Goal: Complete application form

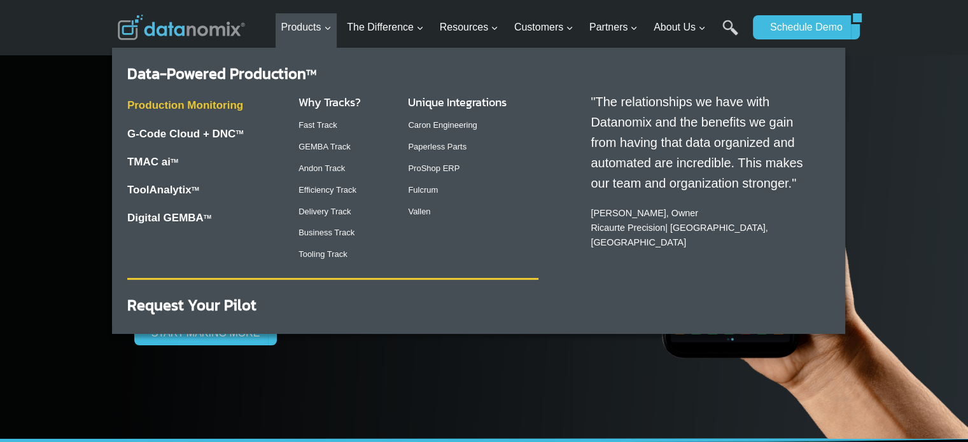
click at [188, 109] on link "Production Monitoring" at bounding box center [185, 105] width 116 height 12
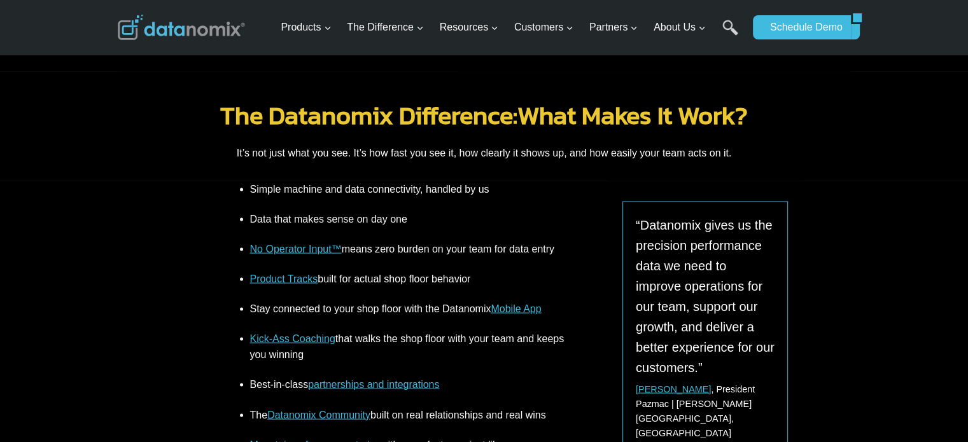
scroll to position [2354, 0]
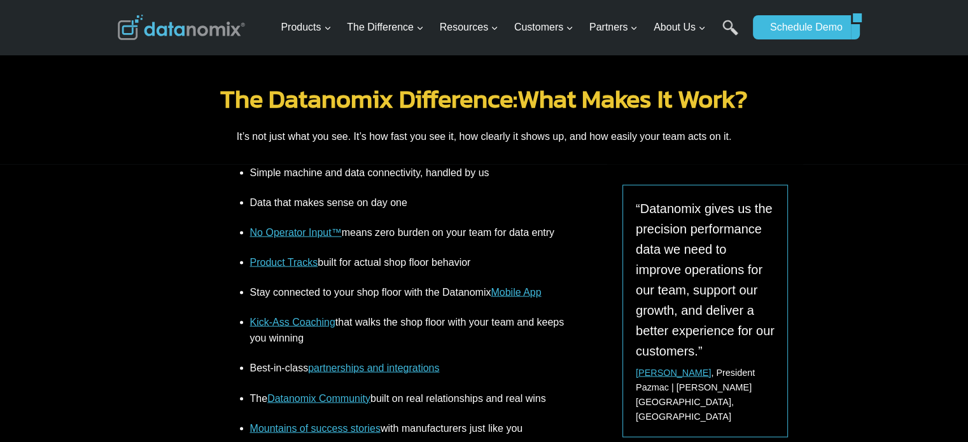
click at [298, 226] on link "No Operator Input™" at bounding box center [296, 231] width 92 height 11
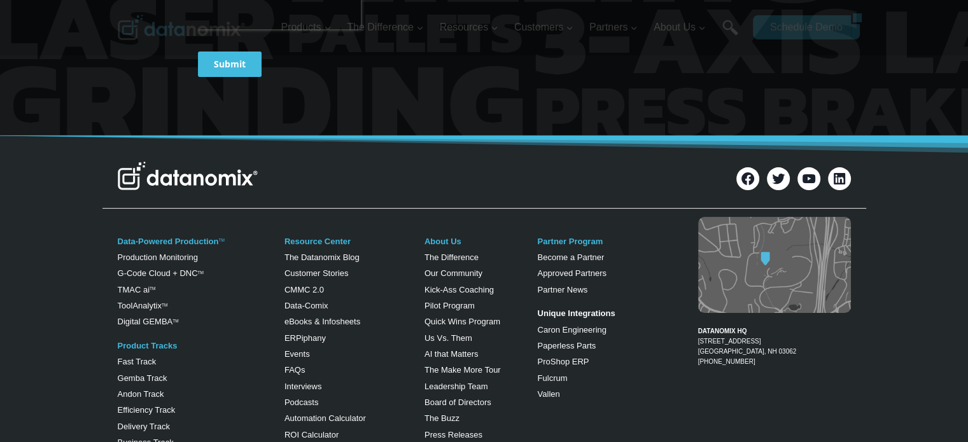
scroll to position [5219, 0]
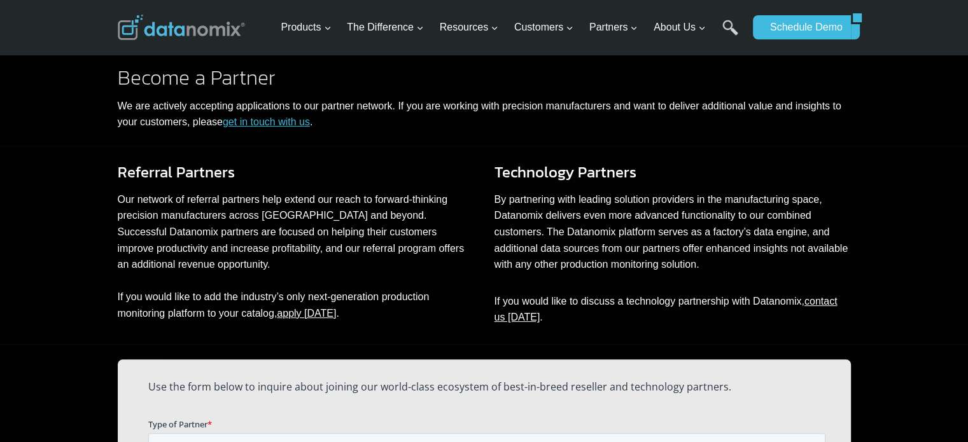
scroll to position [619, 0]
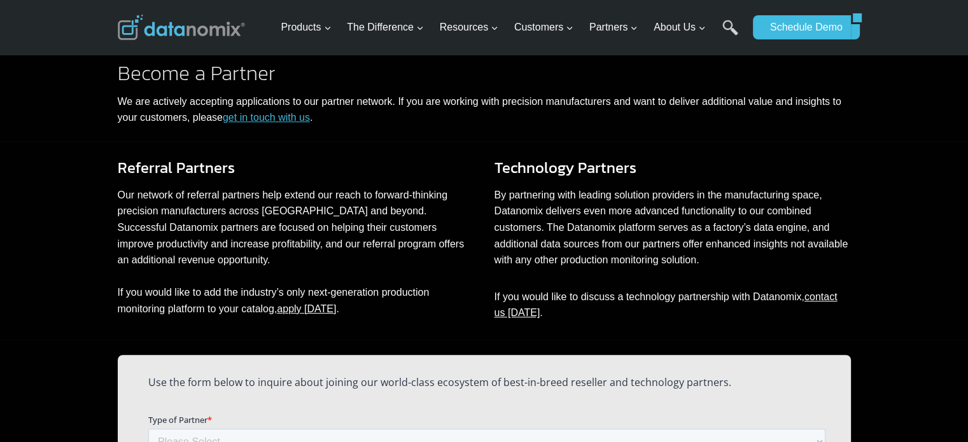
drag, startPoint x: 298, startPoint y: 117, endPoint x: 281, endPoint y: 120, distance: 18.0
click at [281, 120] on link "get in touch with us" at bounding box center [266, 117] width 87 height 11
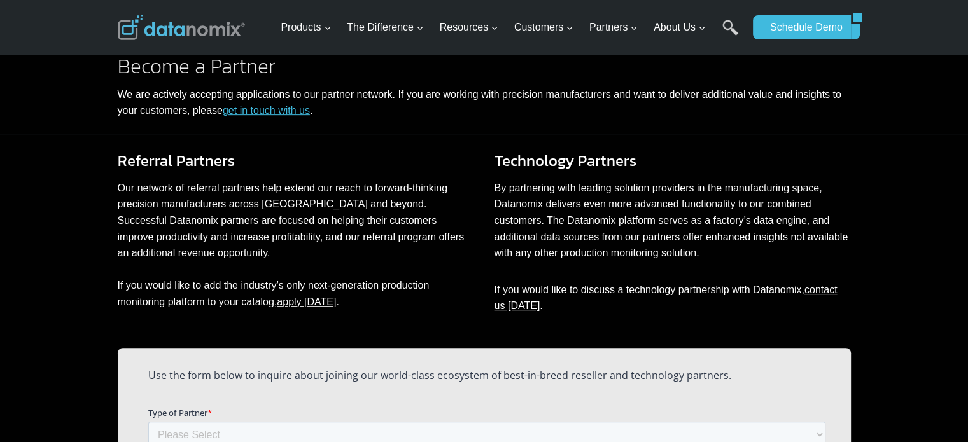
click at [278, 109] on link "get in touch with us" at bounding box center [266, 110] width 87 height 11
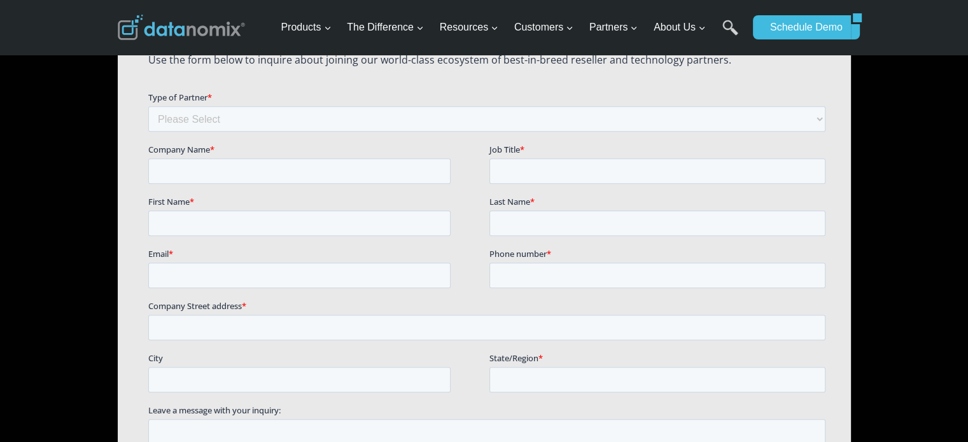
scroll to position [944, 0]
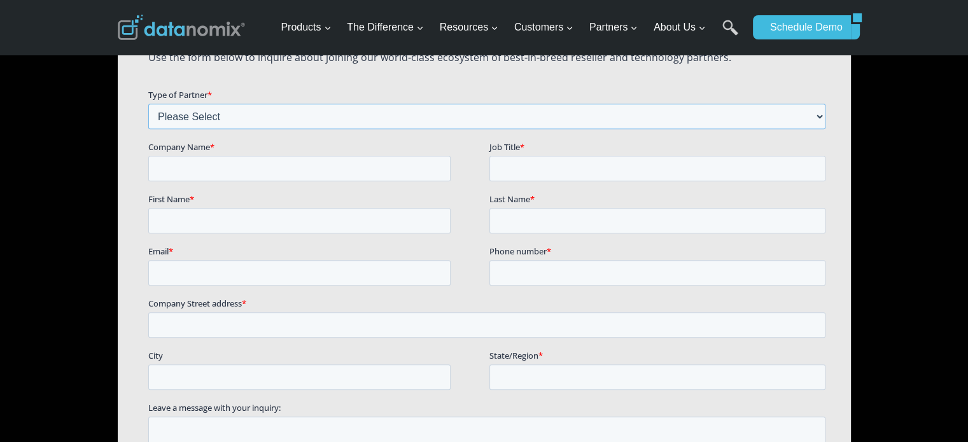
click at [265, 109] on select "Please Select Technology Partner Referral Partner" at bounding box center [486, 115] width 677 height 25
select select "Technology Partner"
click at [148, 103] on select "Please Select Technology Partner Referral Partner" at bounding box center [486, 115] width 677 height 25
click at [237, 169] on input "Company Name *" at bounding box center [299, 167] width 302 height 25
type input "[PERSON_NAME] Technologies Pvt Ltd"
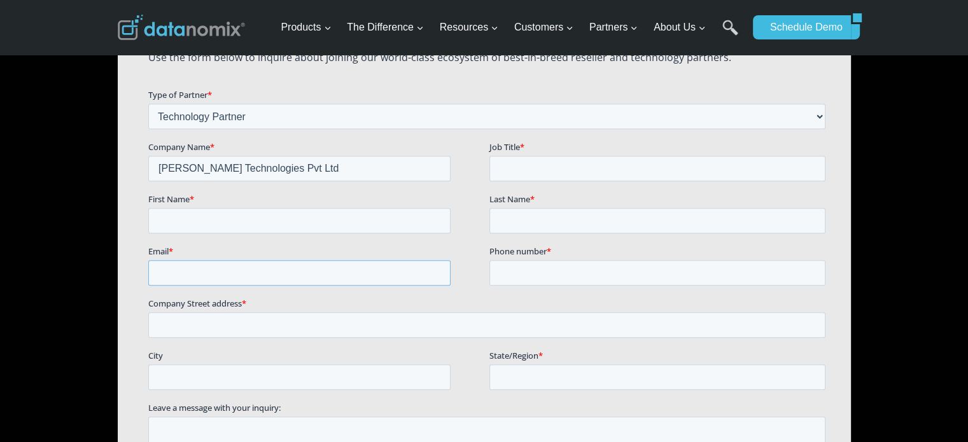
type input "[EMAIL_ADDRESS][DOMAIN_NAME]"
type input "[STREET_ADDRESS]"
type input "Coimbatore"
type input "[GEOGRAPHIC_DATA]"
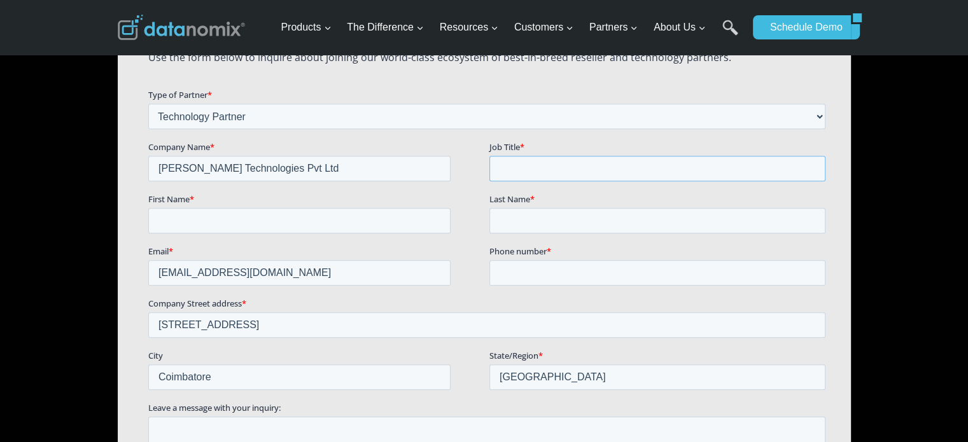
click at [553, 172] on input "Job Title *" at bounding box center [657, 167] width 336 height 25
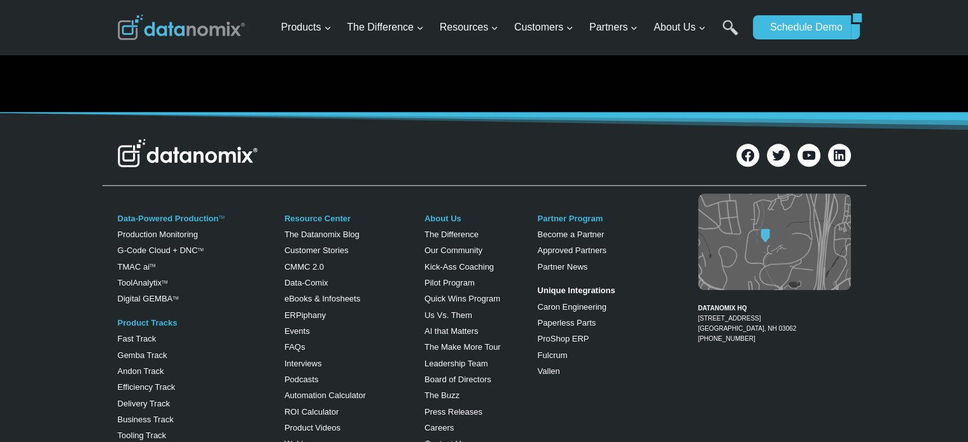
scroll to position [1517, 0]
